Goal: Task Accomplishment & Management: Complete application form

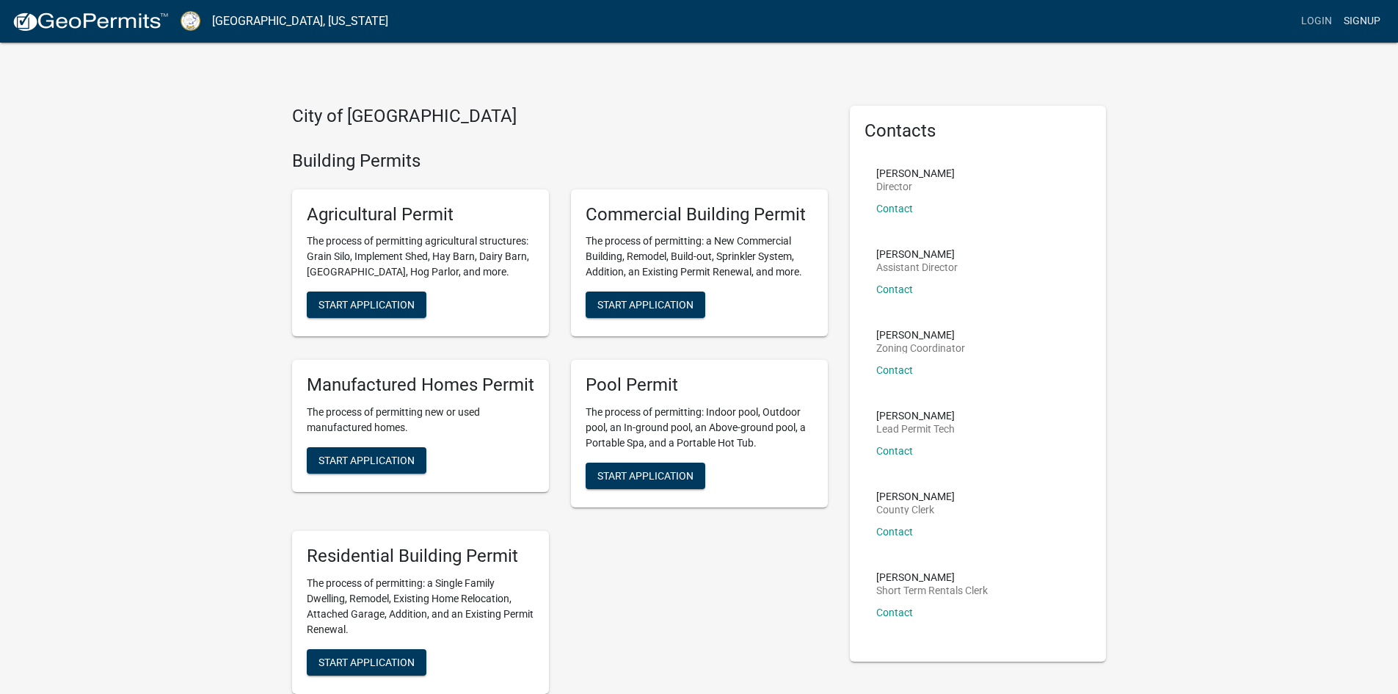
click at [1356, 15] on link "Signup" at bounding box center [1362, 21] width 48 height 28
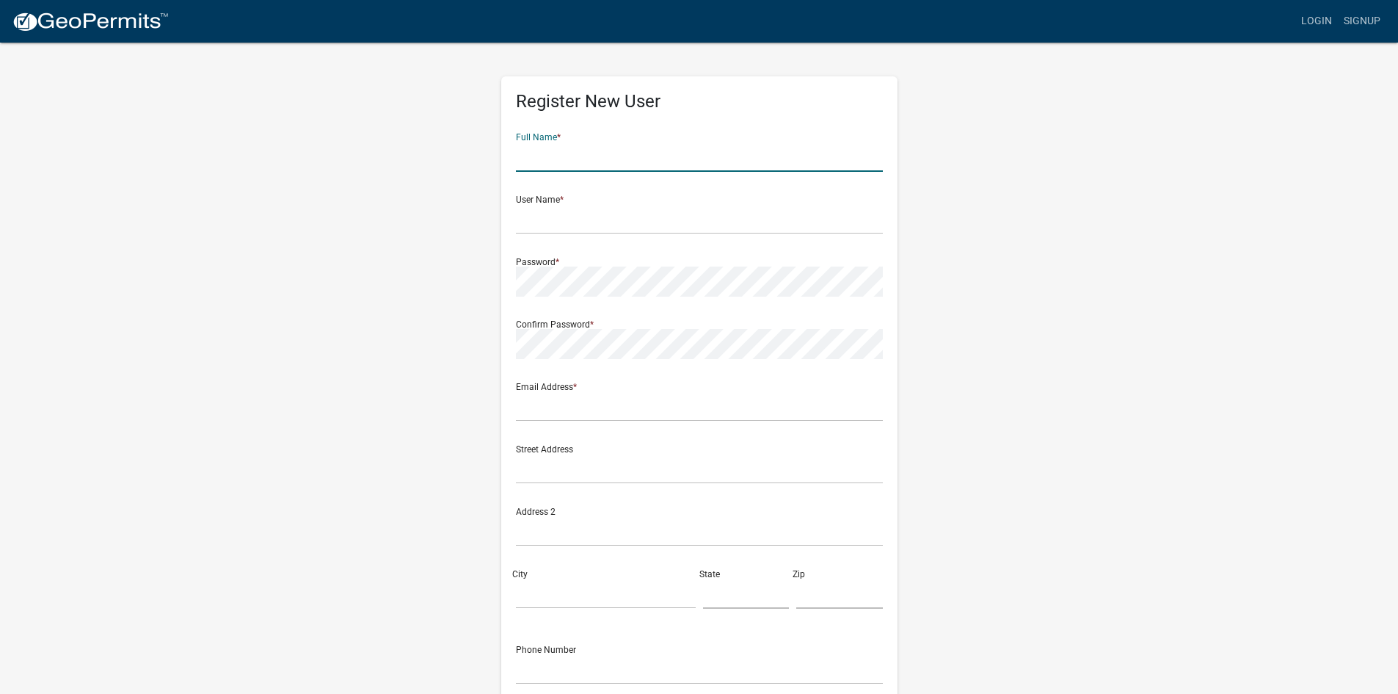
click at [680, 161] on input "text" at bounding box center [699, 157] width 367 height 30
type input "[PERSON_NAME]"
click at [565, 223] on input "text" at bounding box center [699, 219] width 367 height 30
type input "nenaklaere"
drag, startPoint x: 566, startPoint y: 161, endPoint x: 485, endPoint y: 170, distance: 81.3
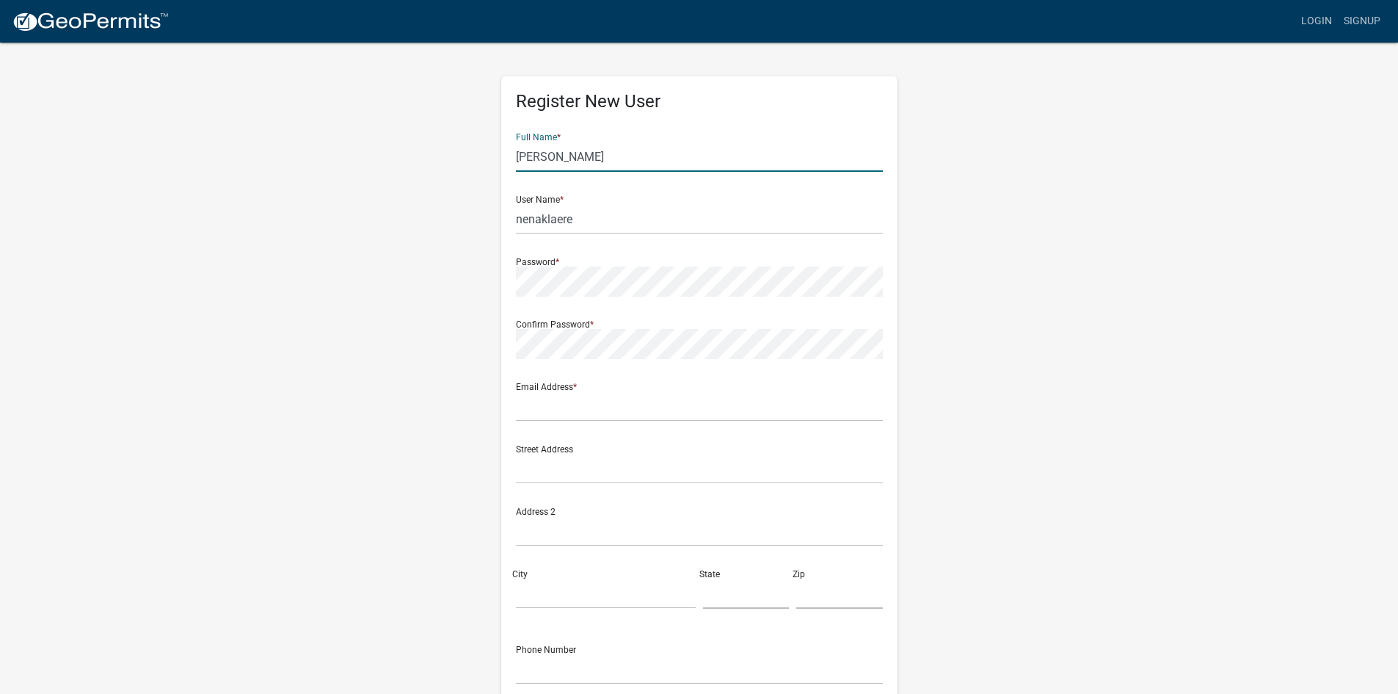
click at [485, 170] on div "Register New User Full Name * [PERSON_NAME] User Name * nenaklaere Password * C…" at bounding box center [699, 433] width 837 height 785
type input "[PERSON_NAME]"
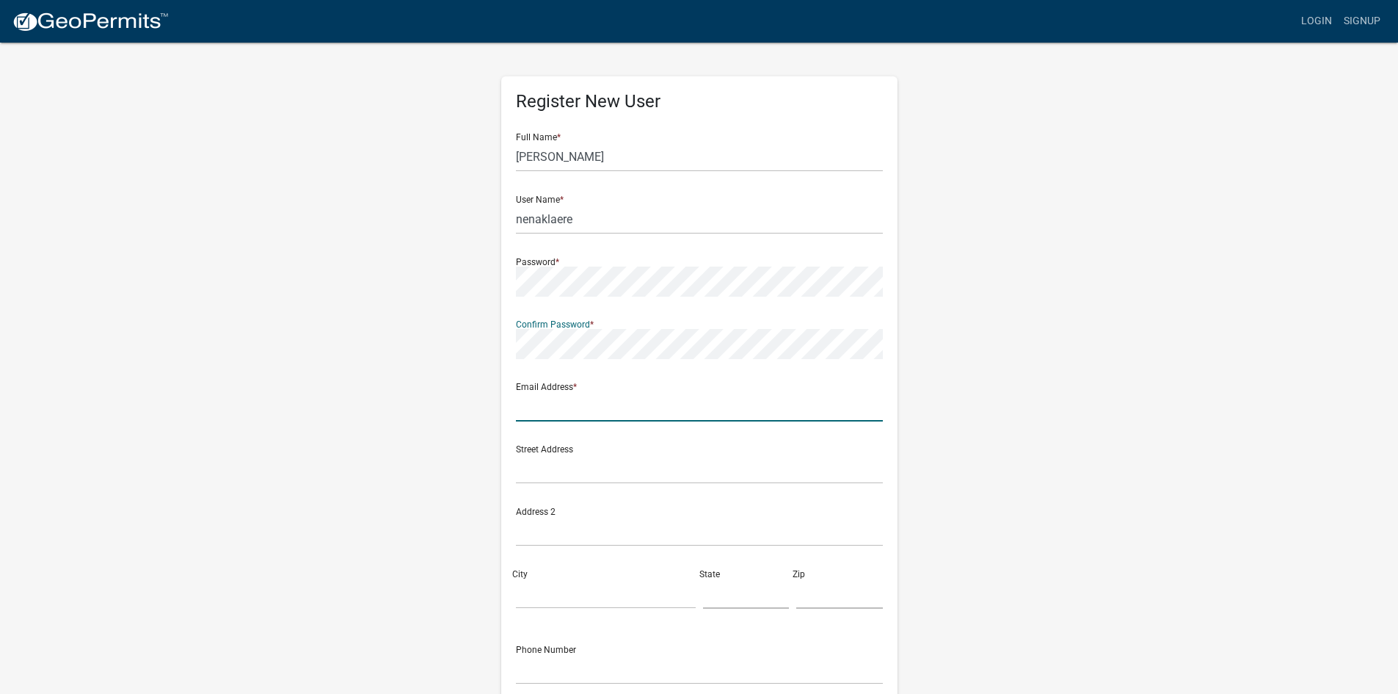
click at [716, 415] on input "text" at bounding box center [699, 406] width 367 height 30
type input "[EMAIL_ADDRESS][DOMAIN_NAME]"
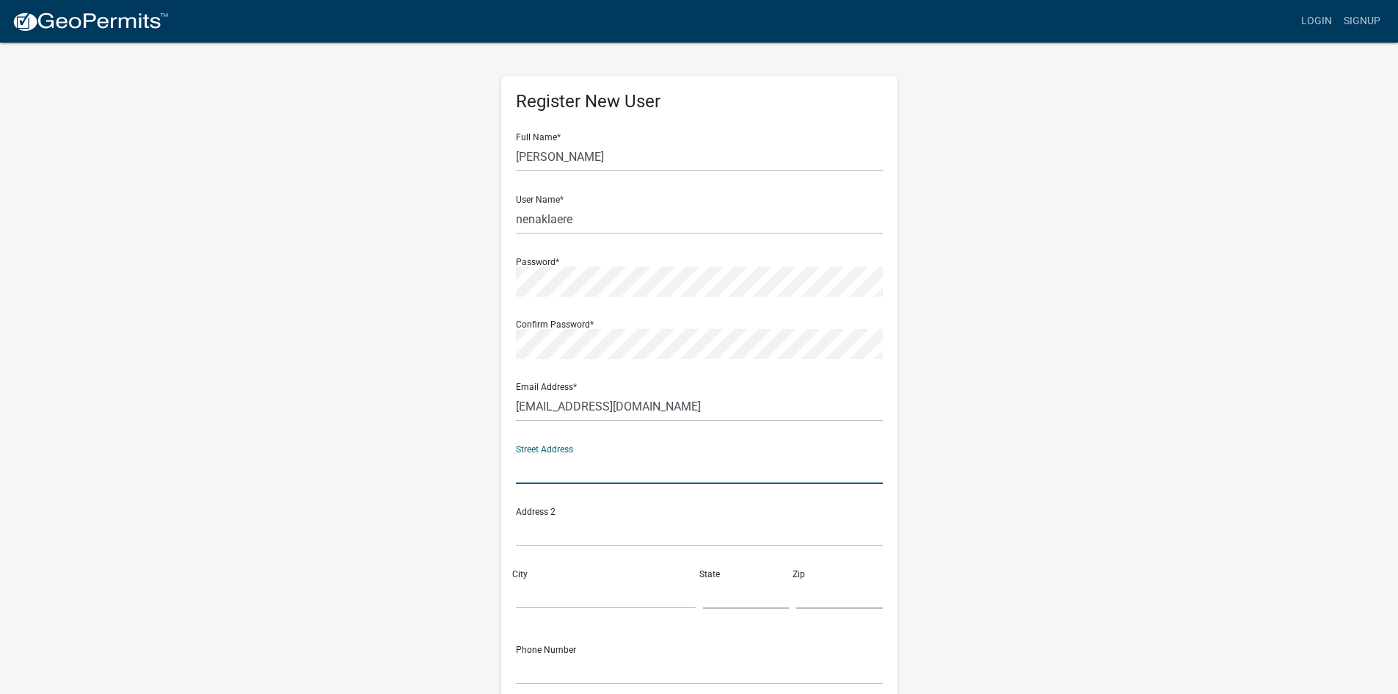
click at [567, 479] on input "text" at bounding box center [699, 469] width 367 height 30
type input "[STREET_ADDRESS]"
click at [556, 598] on input "City" at bounding box center [606, 593] width 180 height 30
type input "Eatonton"
type input "GA"
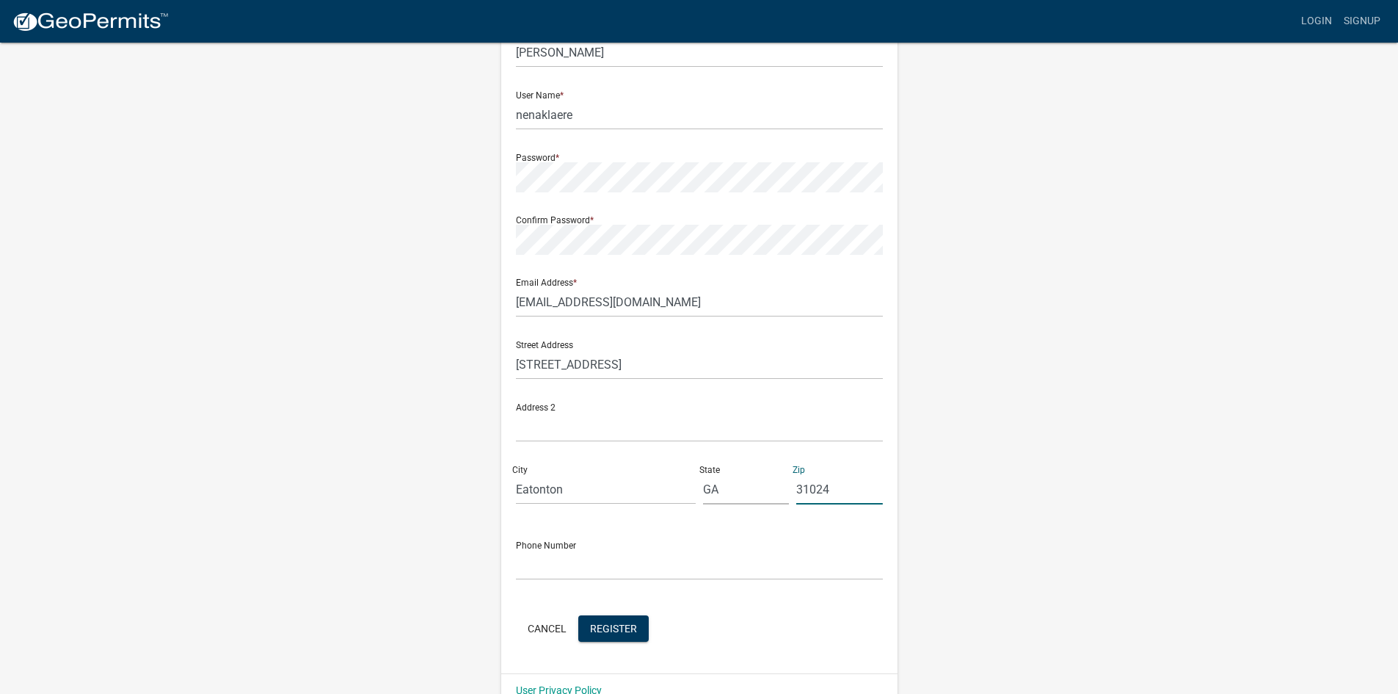
scroll to position [133, 0]
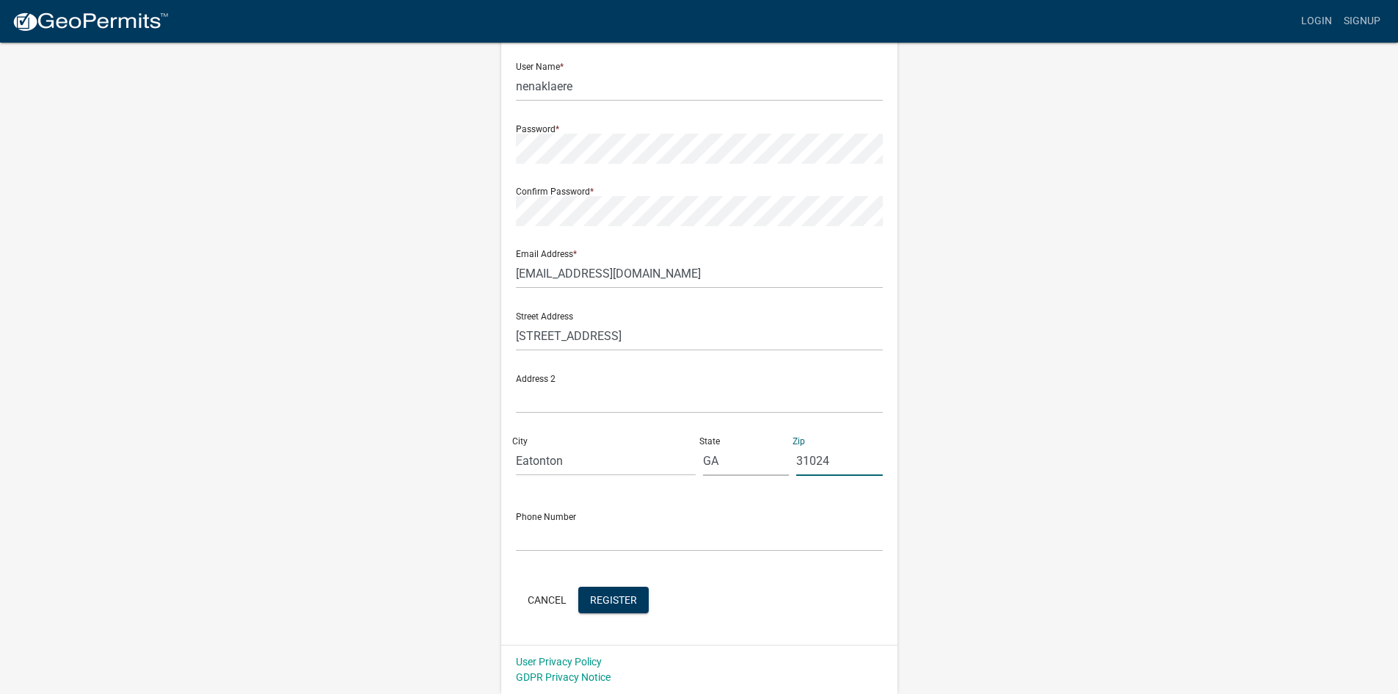
type input "31024"
drag, startPoint x: 580, startPoint y: 512, endPoint x: 575, endPoint y: 521, distance: 9.8
click at [579, 513] on div "Phone Number" at bounding box center [699, 526] width 367 height 51
click at [573, 528] on input "text" at bounding box center [699, 536] width 367 height 30
type input "[PHONE_NUMBER]"
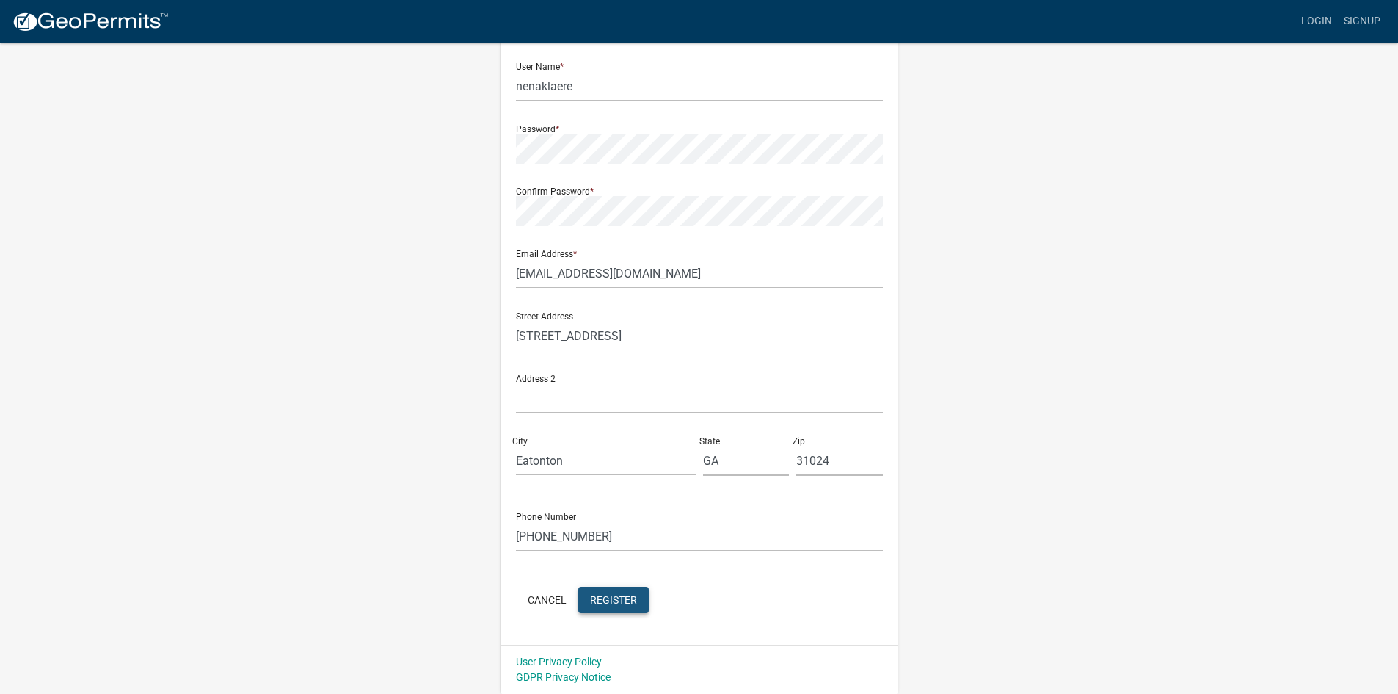
drag, startPoint x: 628, startPoint y: 605, endPoint x: 697, endPoint y: 575, distance: 75.0
click at [628, 605] on span "Register" at bounding box center [613, 599] width 47 height 12
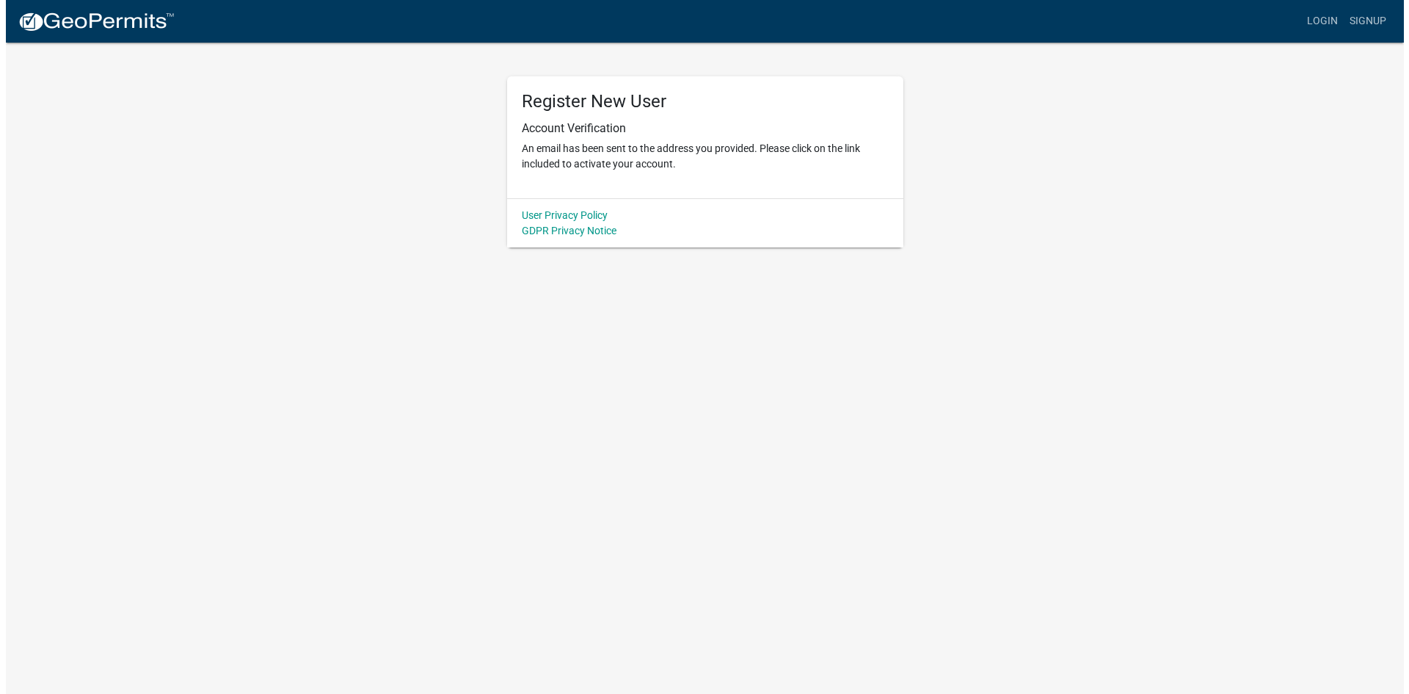
scroll to position [0, 0]
